Goal: Transaction & Acquisition: Purchase product/service

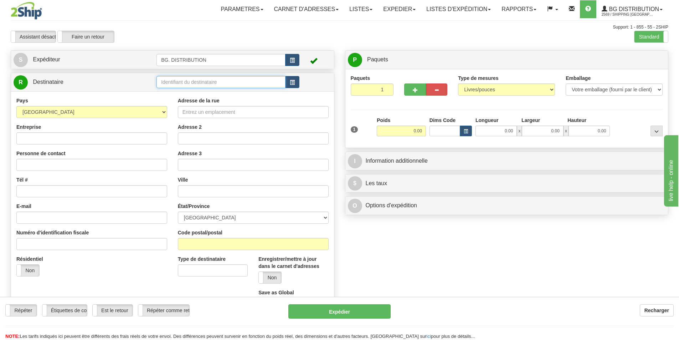
click at [211, 82] on input "text" at bounding box center [221, 82] width 129 height 12
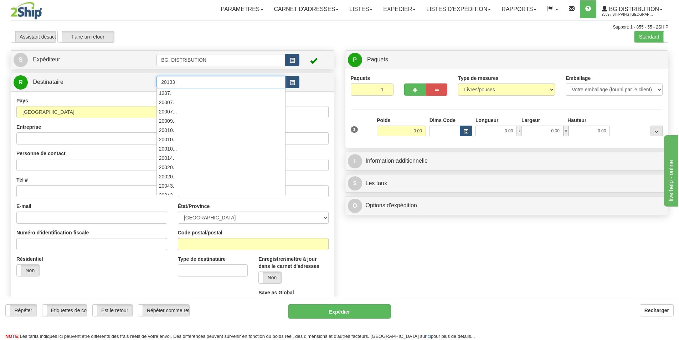
type input "20133"
click button "Supprimer" at bounding box center [0, 0] width 0 height 0
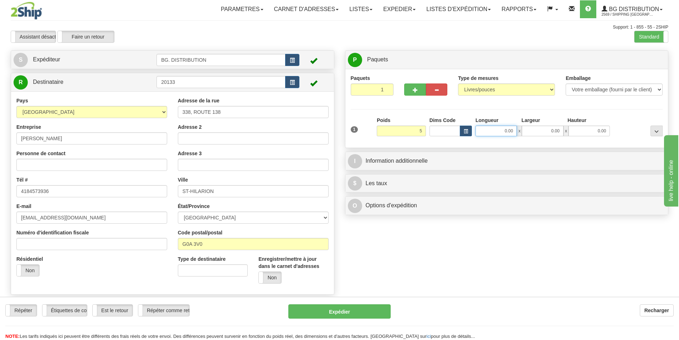
type input "5.00"
click at [487, 131] on input "0.00" at bounding box center [496, 130] width 41 height 11
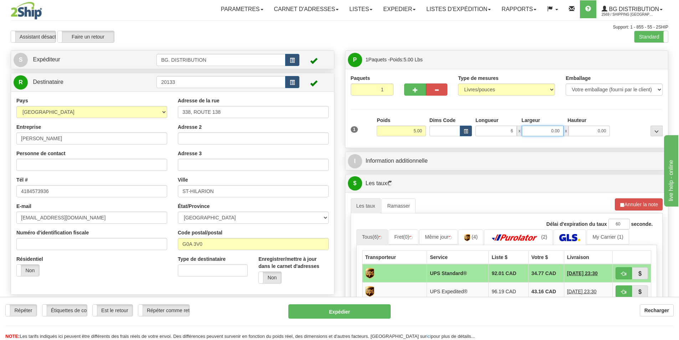
type input "6.00"
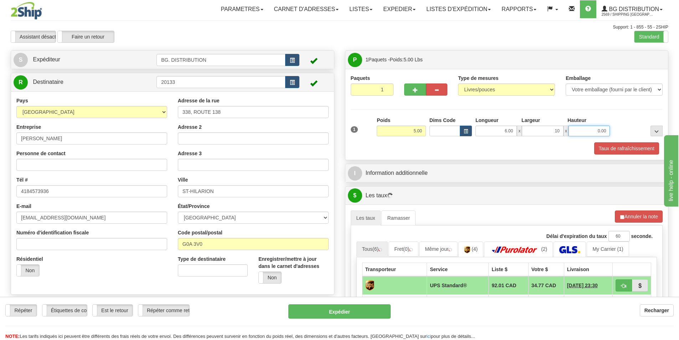
type input "10.00"
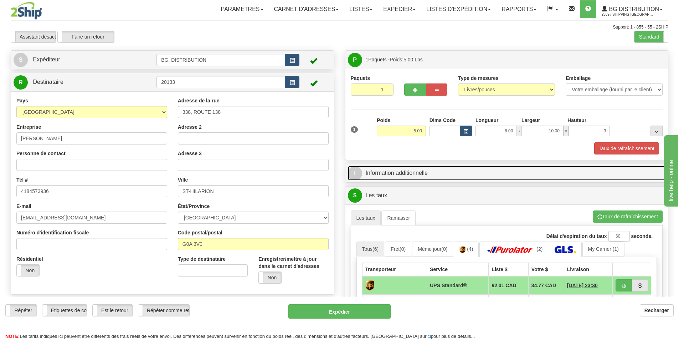
type input "3.00"
click at [469, 175] on link "I Information additionnelle" at bounding box center [507, 173] width 318 height 15
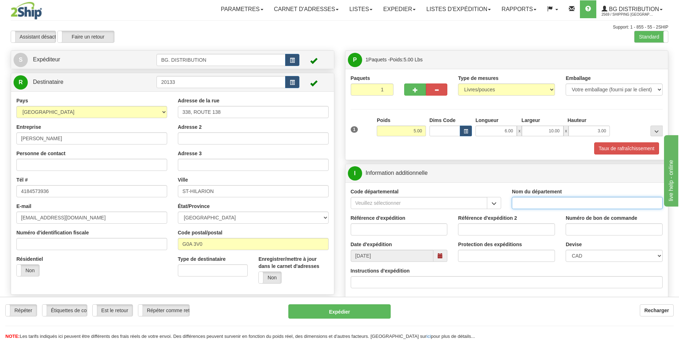
click at [619, 203] on input "Nom du département" at bounding box center [587, 203] width 151 height 12
type input "."
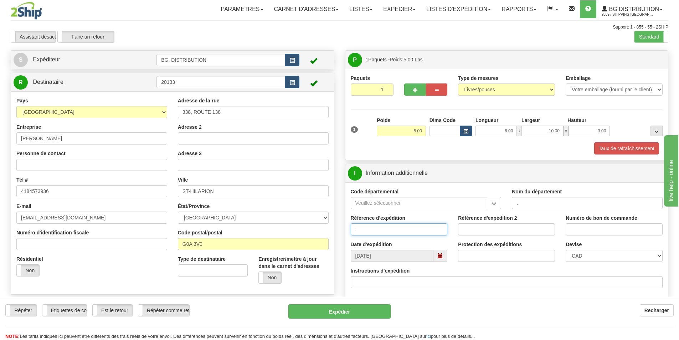
type input "."
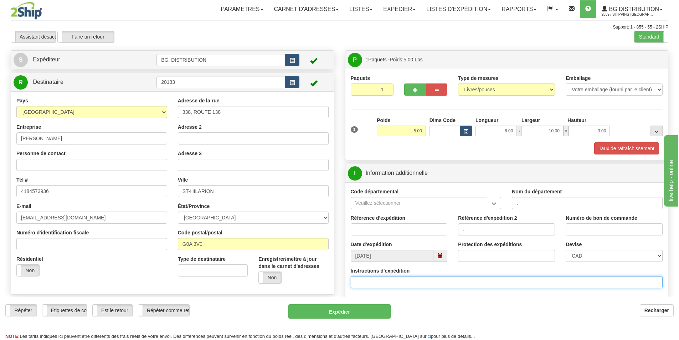
click at [447, 283] on input "Instructions d'expédition" at bounding box center [507, 282] width 312 height 12
click at [400, 281] on input "Instructions d'expédition" at bounding box center [507, 282] width 312 height 12
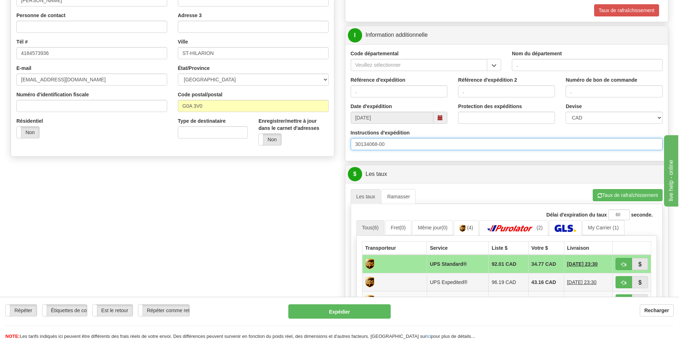
scroll to position [143, 0]
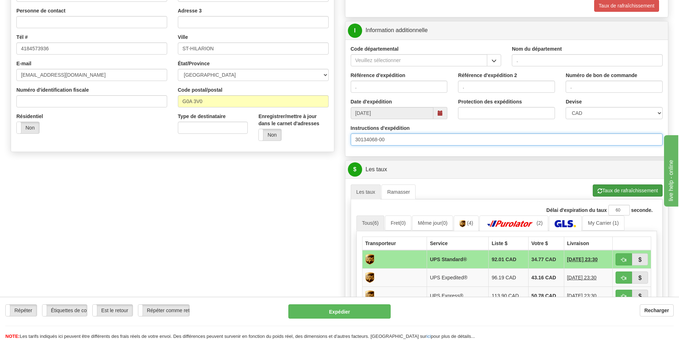
type input "30134068-00"
click at [622, 188] on button "Taux de rafraîchissement" at bounding box center [628, 190] width 70 height 12
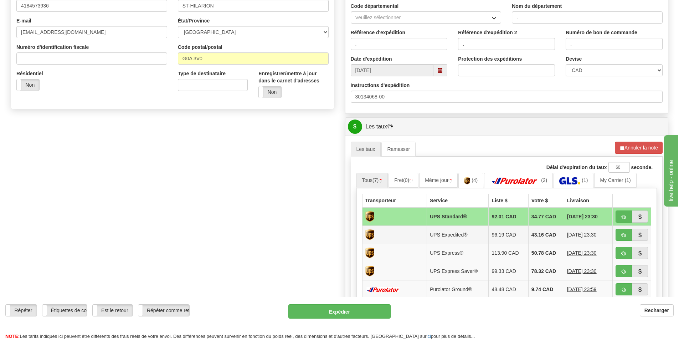
scroll to position [250, 0]
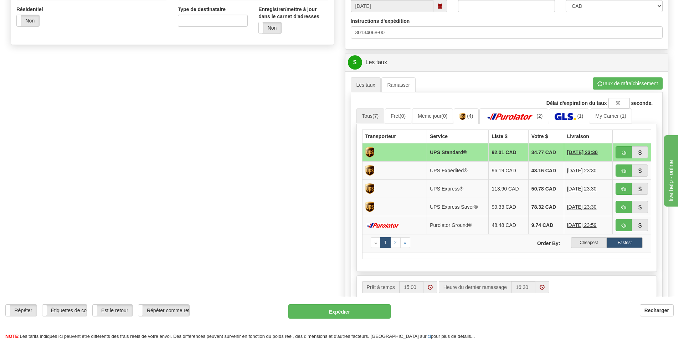
click at [586, 239] on label "Cheapest" at bounding box center [589, 242] width 36 height 11
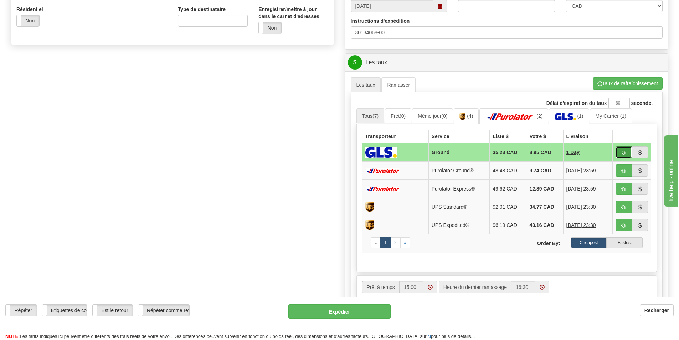
click at [628, 147] on button "button" at bounding box center [624, 152] width 16 height 12
type input "1"
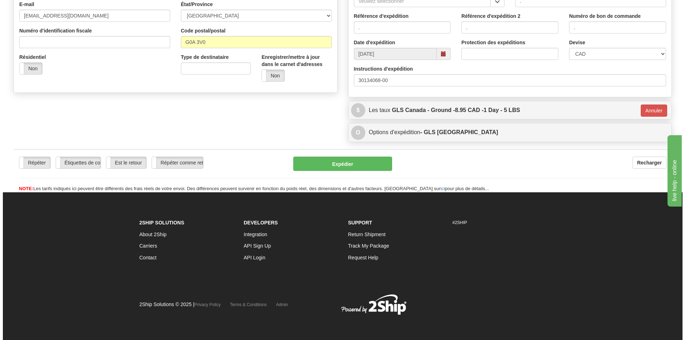
scroll to position [202, 0]
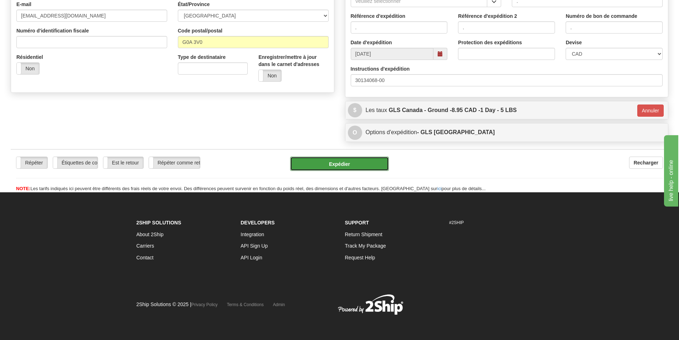
click at [338, 160] on button "Expédier" at bounding box center [339, 164] width 99 height 14
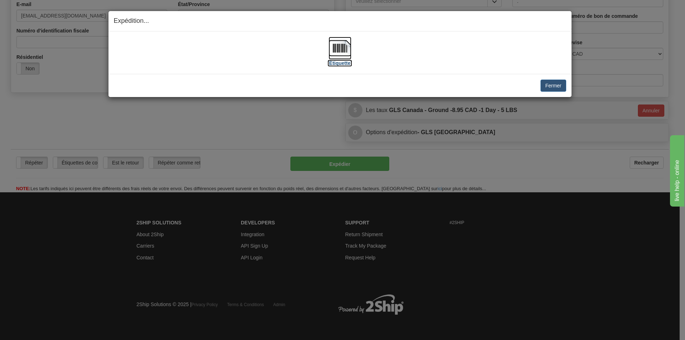
click at [339, 49] on img at bounding box center [339, 48] width 23 height 23
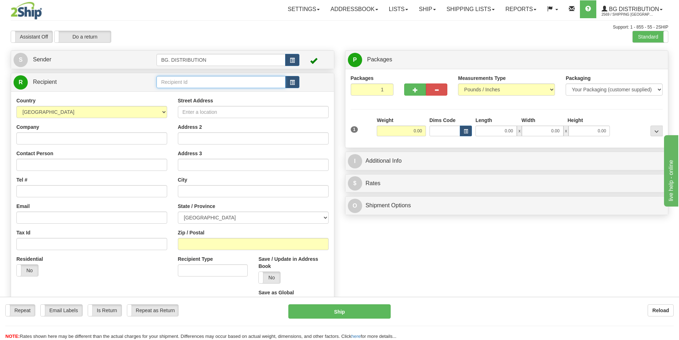
click at [207, 85] on input "text" at bounding box center [221, 82] width 129 height 12
click at [658, 39] on label "Standard" at bounding box center [650, 36] width 35 height 11
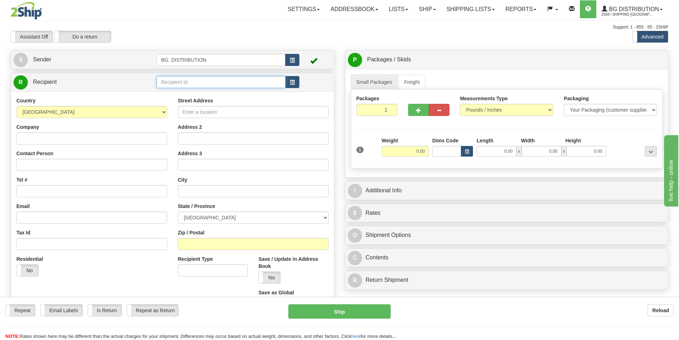
drag, startPoint x: 0, startPoint y: 0, endPoint x: 188, endPoint y: 82, distance: 204.9
click at [188, 82] on input "text" at bounding box center [221, 82] width 129 height 12
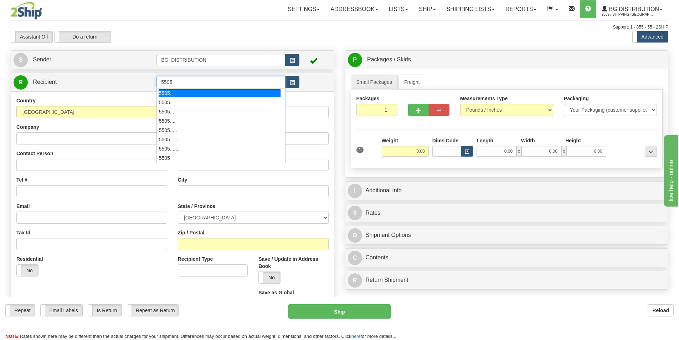
type input "5505."
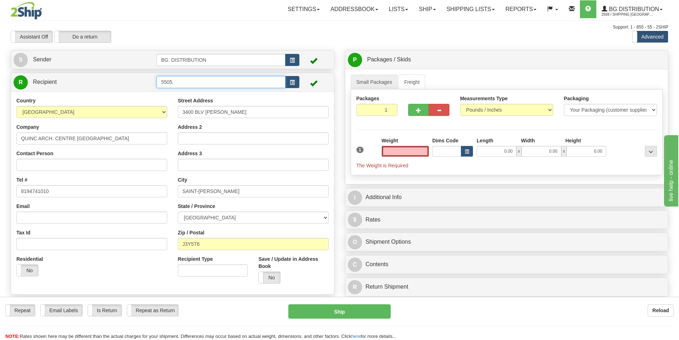
type input "0.00"
click at [182, 83] on input "5505." at bounding box center [221, 82] width 129 height 12
type input "5505"
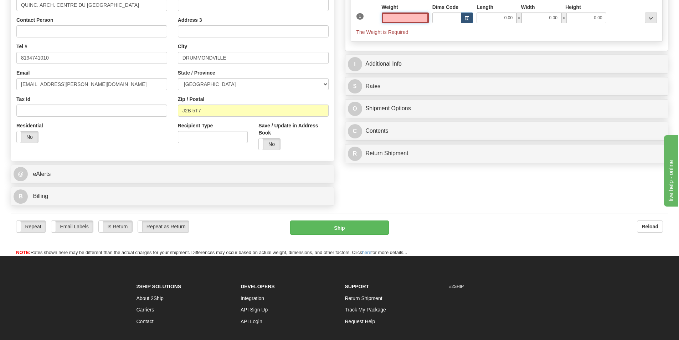
scroll to position [178, 0]
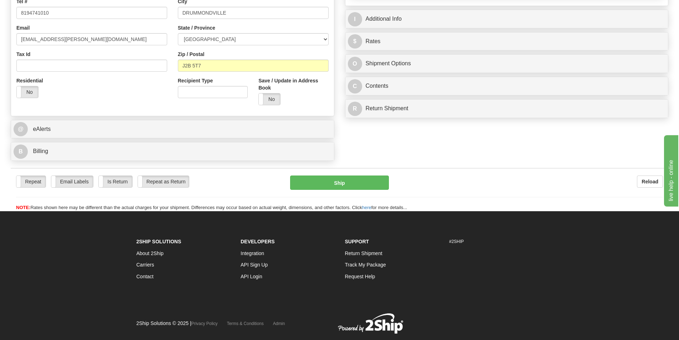
type input "0.00"
click at [253, 159] on div "B Billing" at bounding box center [172, 151] width 323 height 18
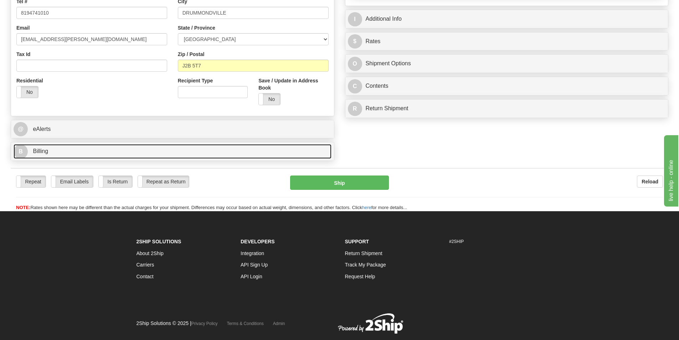
click at [129, 153] on link "B Billing" at bounding box center [173, 151] width 318 height 15
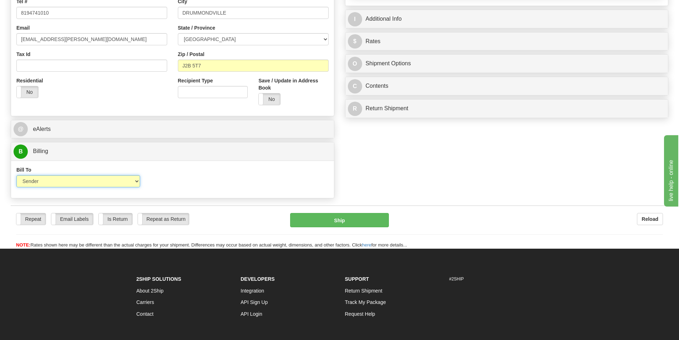
drag, startPoint x: 86, startPoint y: 179, endPoint x: 87, endPoint y: 187, distance: 7.9
click at [86, 179] on select "Sender Recipient Third Party Collect" at bounding box center [78, 181] width 124 height 12
select select "2"
click at [16, 175] on select "Sender Recipient Third Party Collect" at bounding box center [78, 181] width 124 height 12
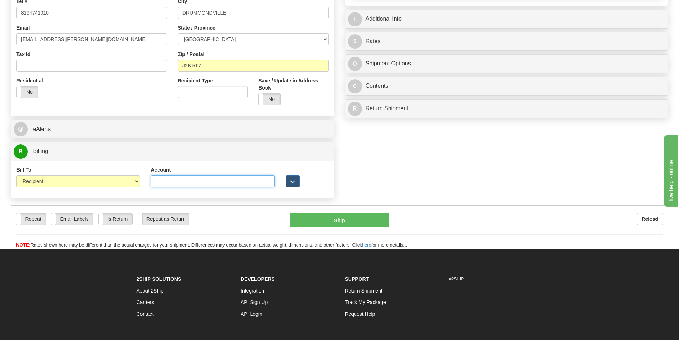
click at [193, 185] on input "Account" at bounding box center [213, 181] width 124 height 12
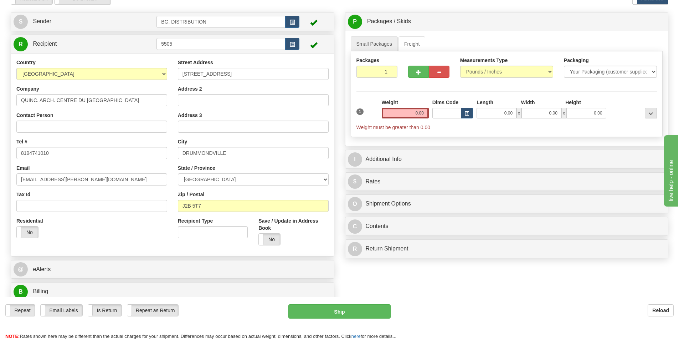
scroll to position [36, 0]
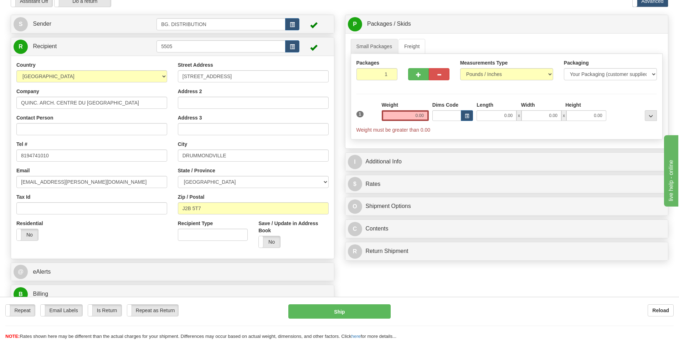
type input "9243385"
drag, startPoint x: 410, startPoint y: 112, endPoint x: 436, endPoint y: 118, distance: 26.6
click at [414, 113] on input "0.00" at bounding box center [405, 115] width 47 height 11
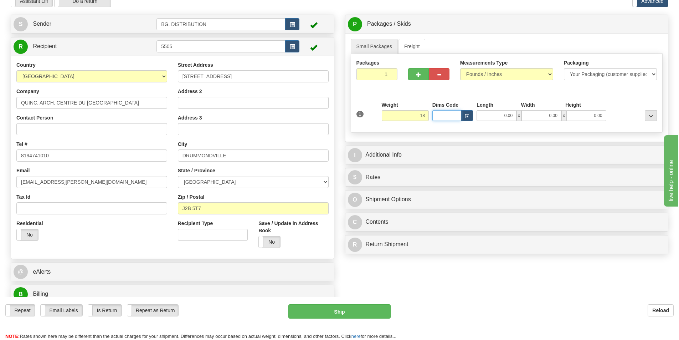
type input "18.00"
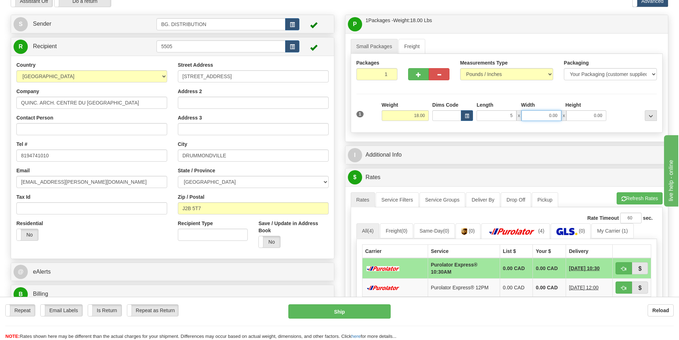
type input "5.00"
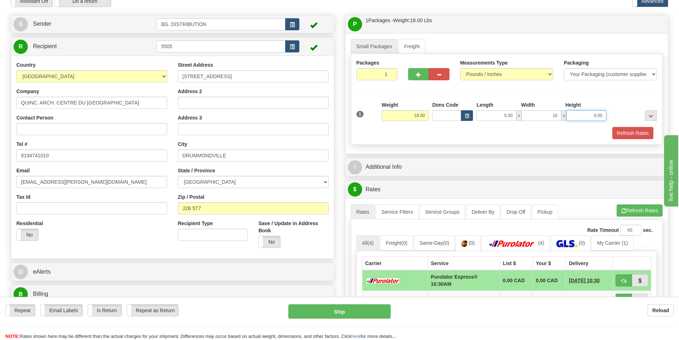
type input "10.00"
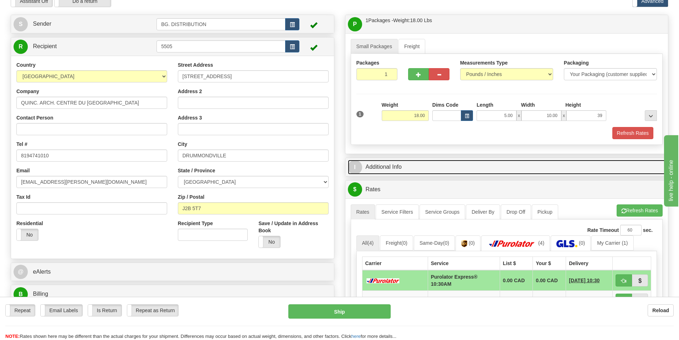
type input "39.00"
click at [445, 167] on link "I Additional Info" at bounding box center [507, 167] width 318 height 15
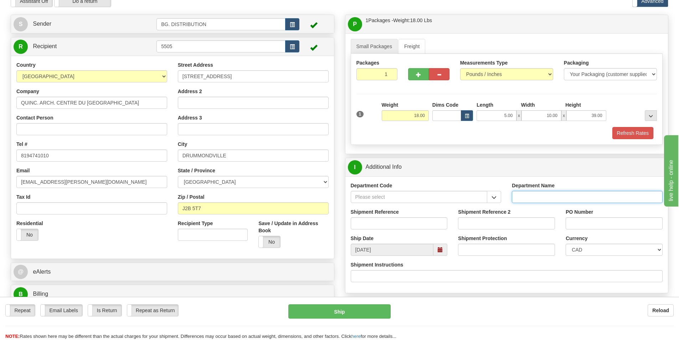
click at [557, 200] on input "Department Name" at bounding box center [587, 197] width 151 height 12
type input "."
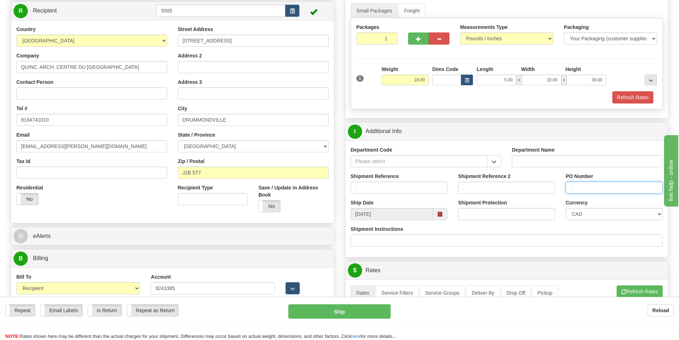
scroll to position [178, 0]
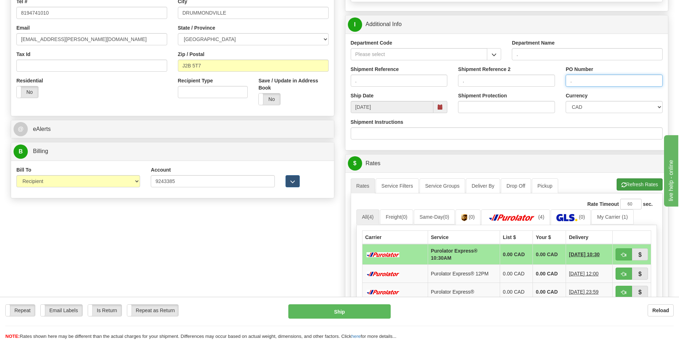
type input "."
click at [646, 179] on button "Refresh Rates" at bounding box center [640, 184] width 46 height 12
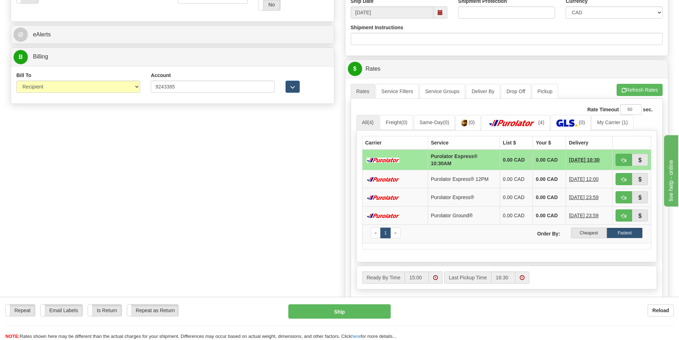
scroll to position [285, 0]
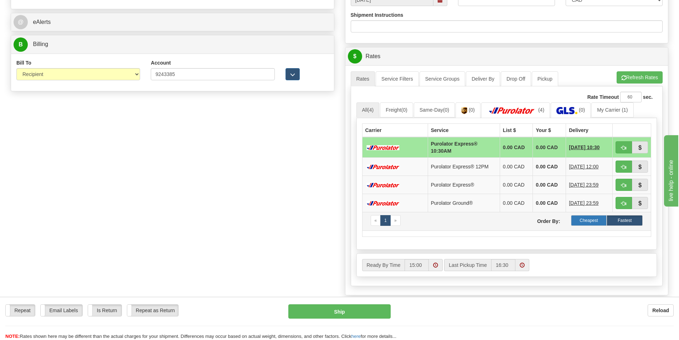
click at [595, 224] on label "Cheapest" at bounding box center [589, 220] width 36 height 11
click at [622, 185] on span "button" at bounding box center [623, 185] width 5 height 5
type input "202"
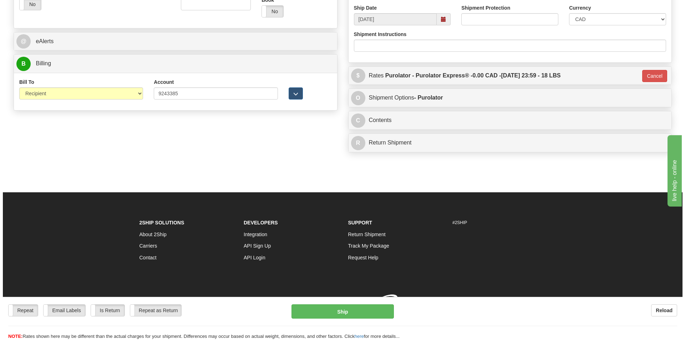
scroll to position [276, 0]
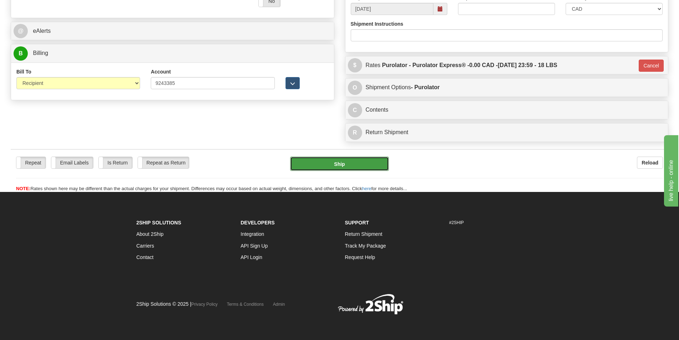
click at [344, 161] on button "Ship" at bounding box center [339, 164] width 99 height 14
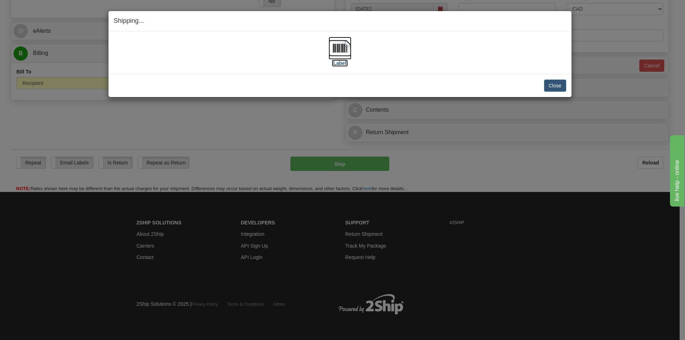
click at [339, 50] on img at bounding box center [339, 48] width 23 height 23
